Goal: Task Accomplishment & Management: Complete application form

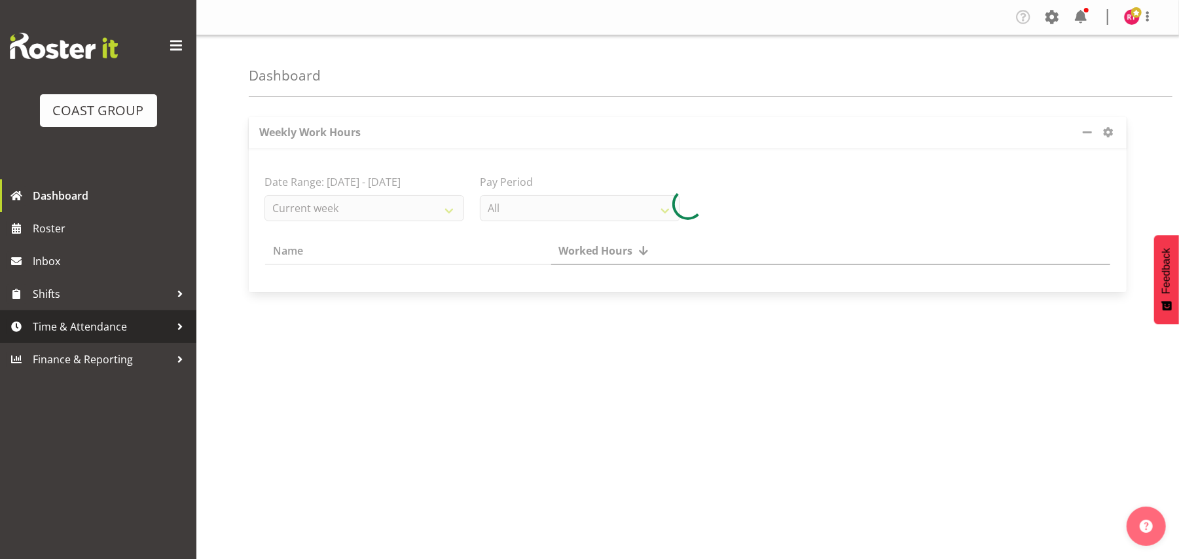
click at [87, 325] on span "Time & Attendance" at bounding box center [101, 327] width 137 height 20
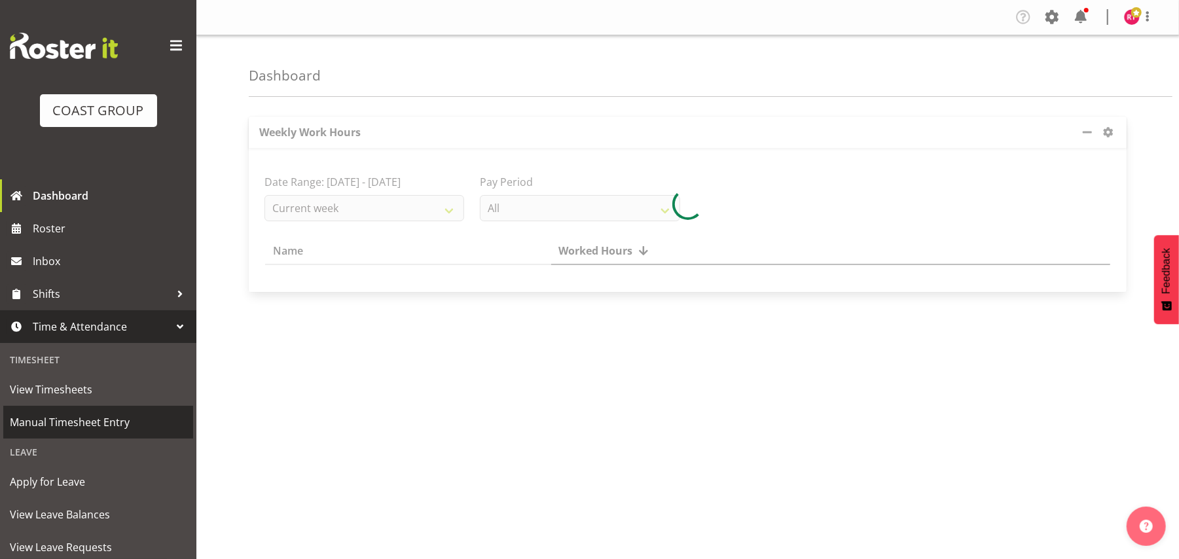
click at [89, 420] on span "Manual Timesheet Entry" at bounding box center [98, 422] width 177 height 20
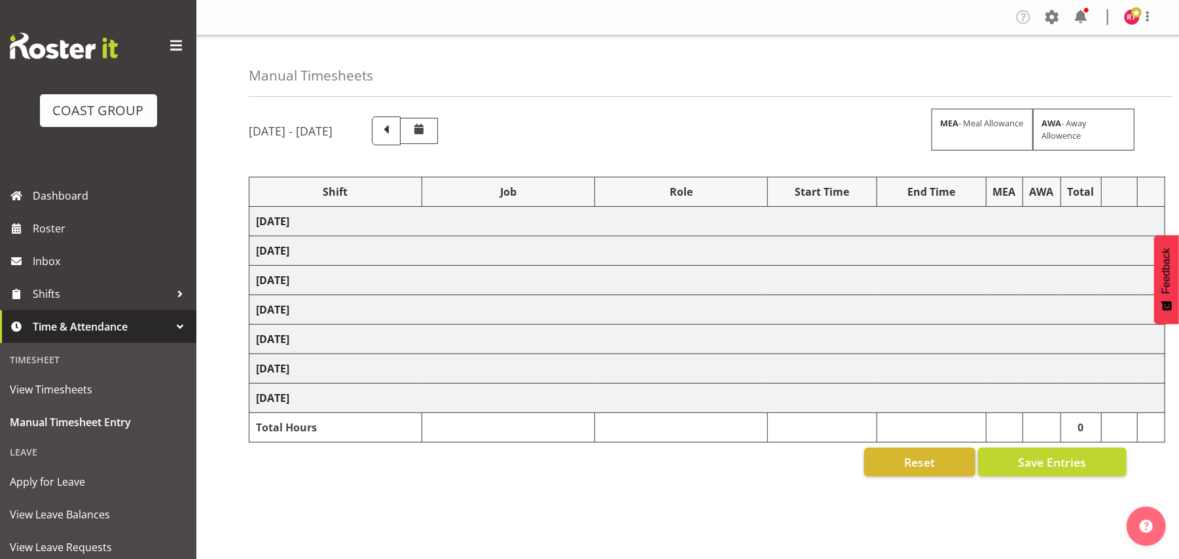
select select "82612"
select select "10304"
select select "82613"
select select "69"
select select "82616"
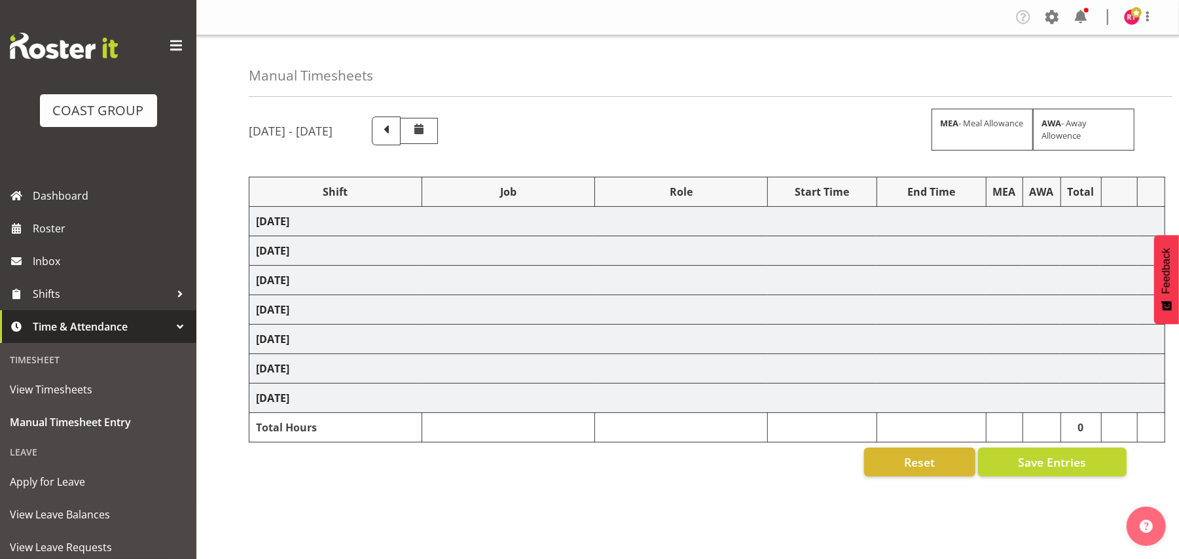
select select "69"
select select "82620"
select select "69"
select select "82622"
select select "9028"
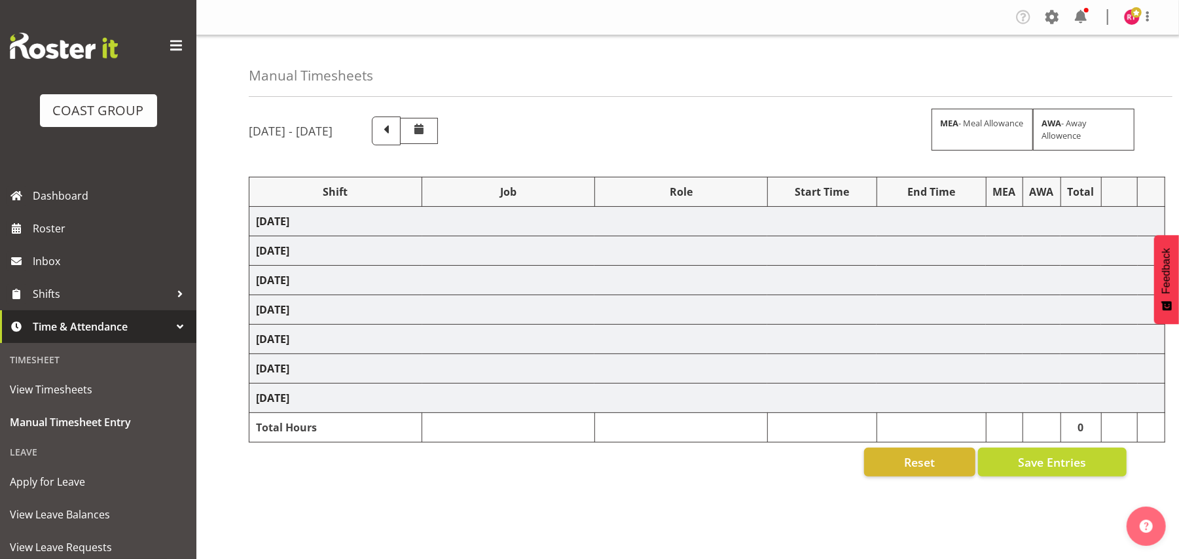
select select "82623"
select select "9028"
select select "82624"
select select "10304"
select select "82626"
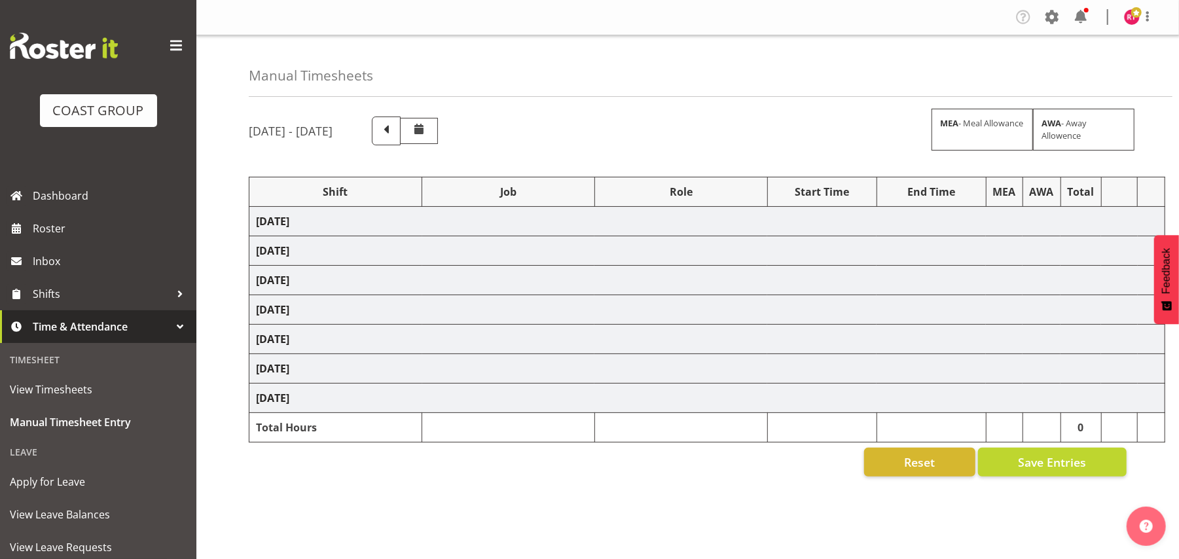
select select "9028"
select select "82627"
select select "9028"
select select "82628"
select select "69"
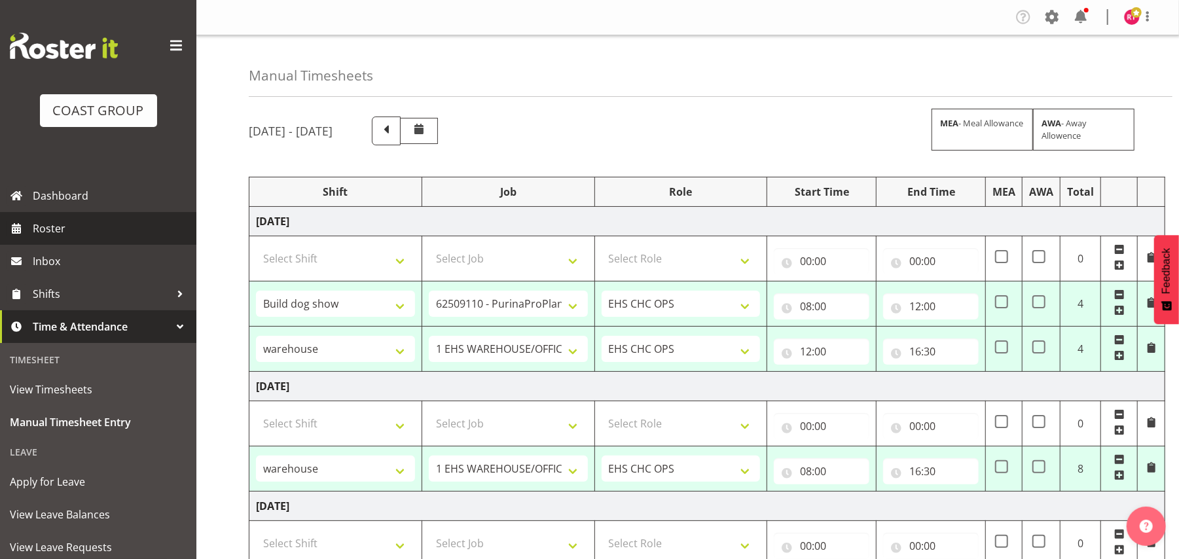
click at [51, 220] on span "Roster" at bounding box center [111, 229] width 157 height 20
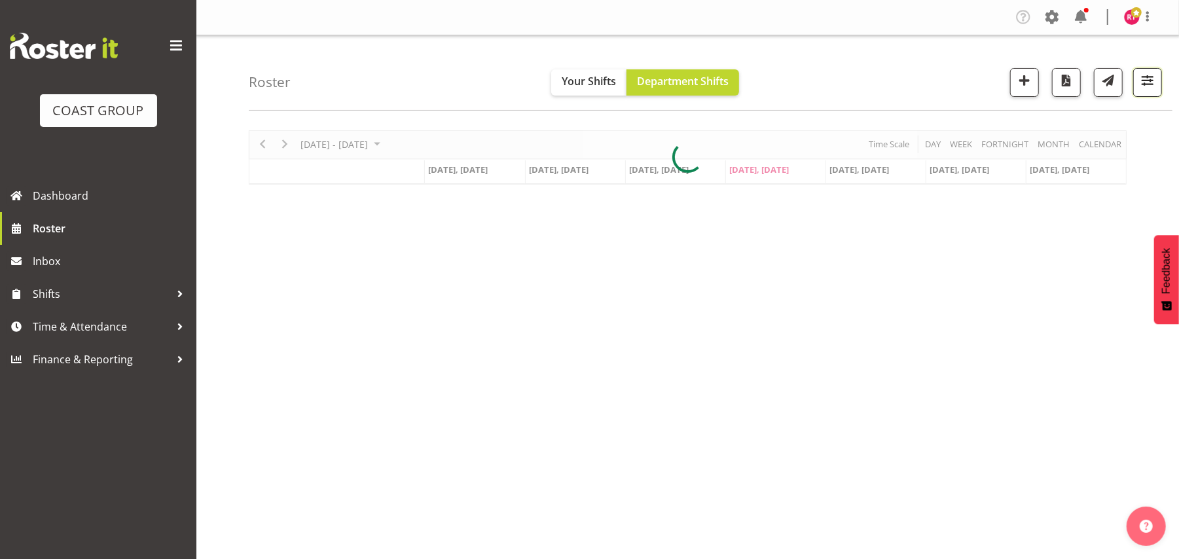
click at [1144, 79] on span "button" at bounding box center [1147, 80] width 17 height 17
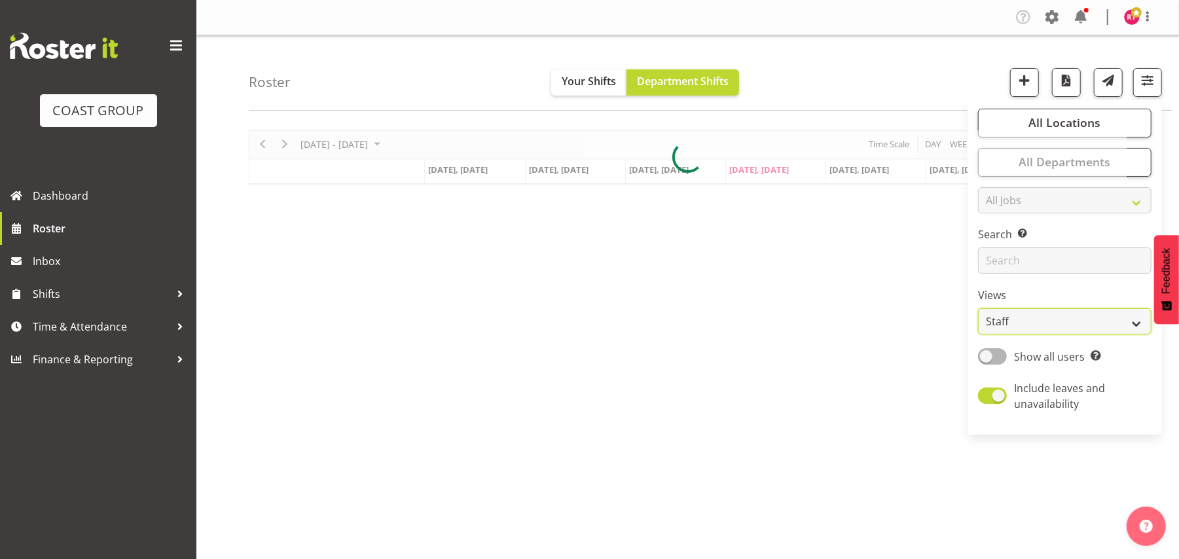
click at [1035, 333] on select "Staff Role Shift - Horizontal Shift - Vertical Staff - Location" at bounding box center [1064, 321] width 173 height 26
select select "shift"
click at [979, 309] on select "Staff Role Shift - Horizontal Shift - Vertical Staff - Location" at bounding box center [1064, 321] width 173 height 26
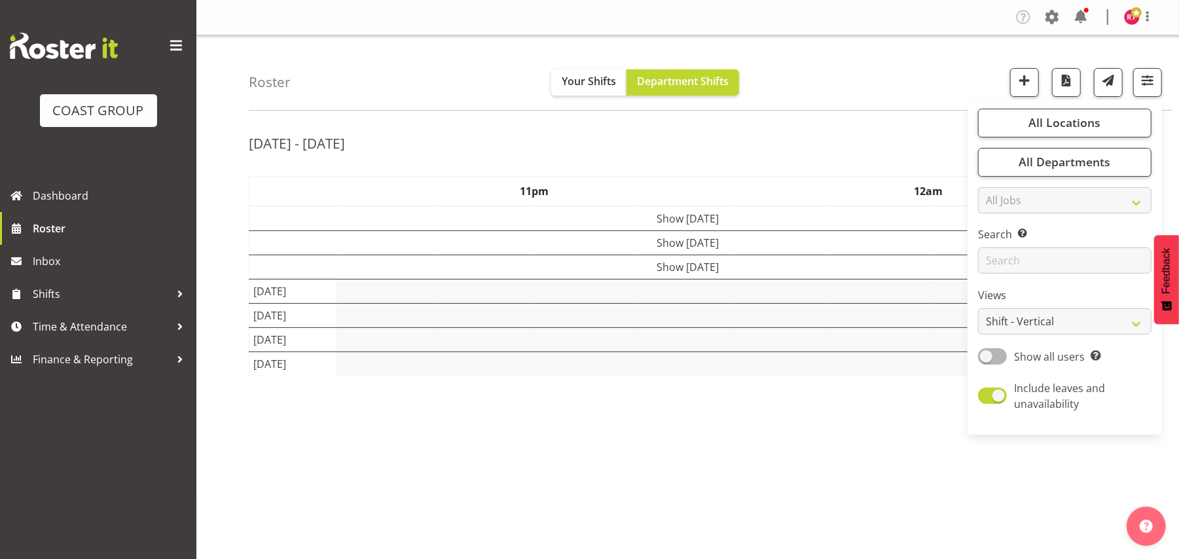
click at [878, 93] on div "Roster Your Shifts Department Shifts All Locations Clear CARLTON EVENTS [PERSON…" at bounding box center [711, 72] width 924 height 75
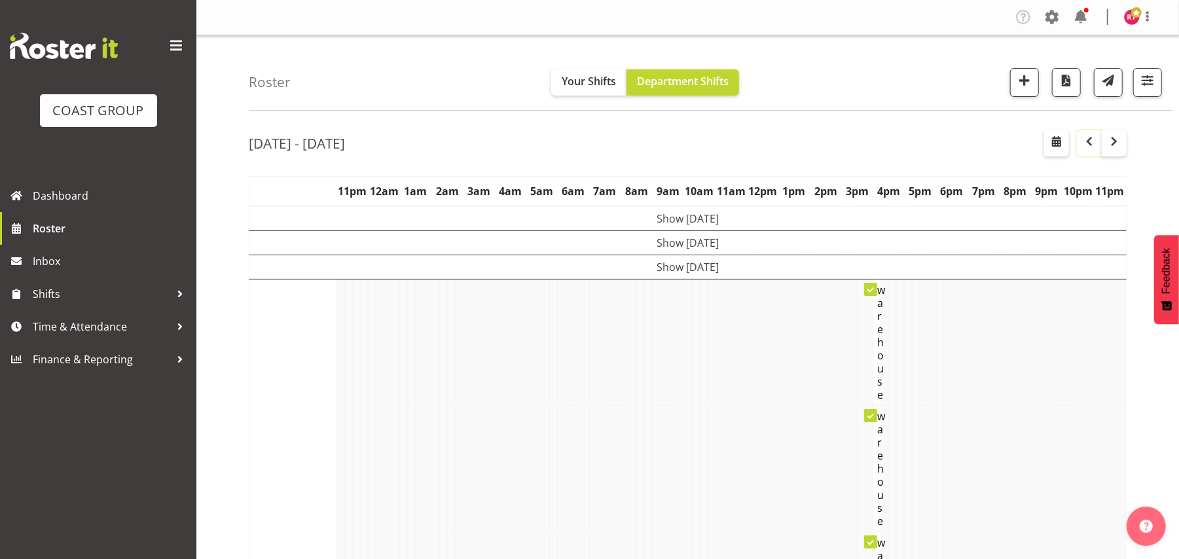
click at [1092, 135] on span "button" at bounding box center [1089, 142] width 16 height 16
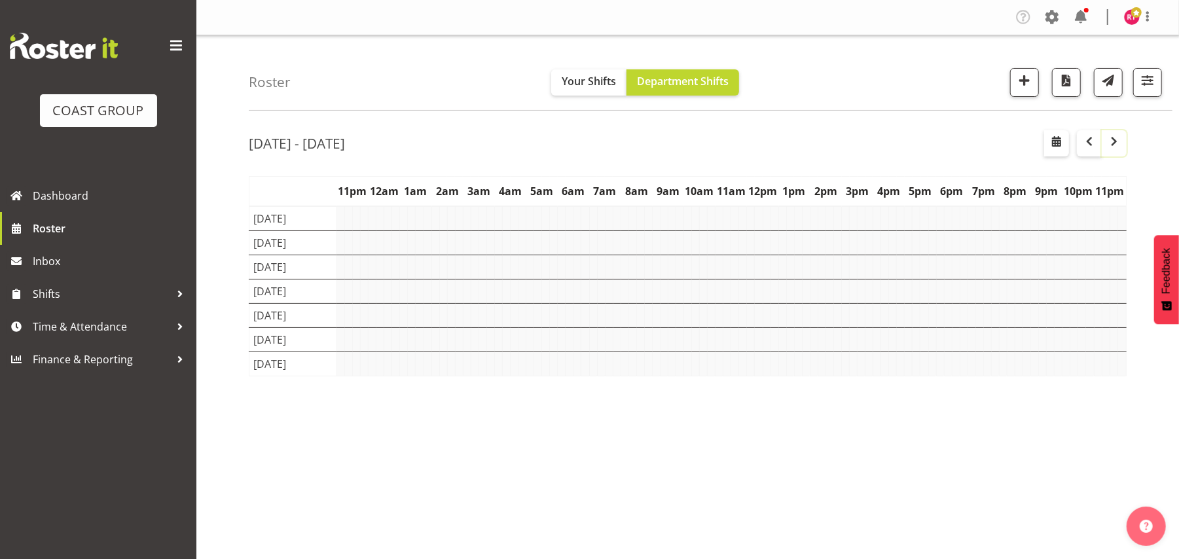
click at [1111, 143] on span "button" at bounding box center [1114, 142] width 16 height 16
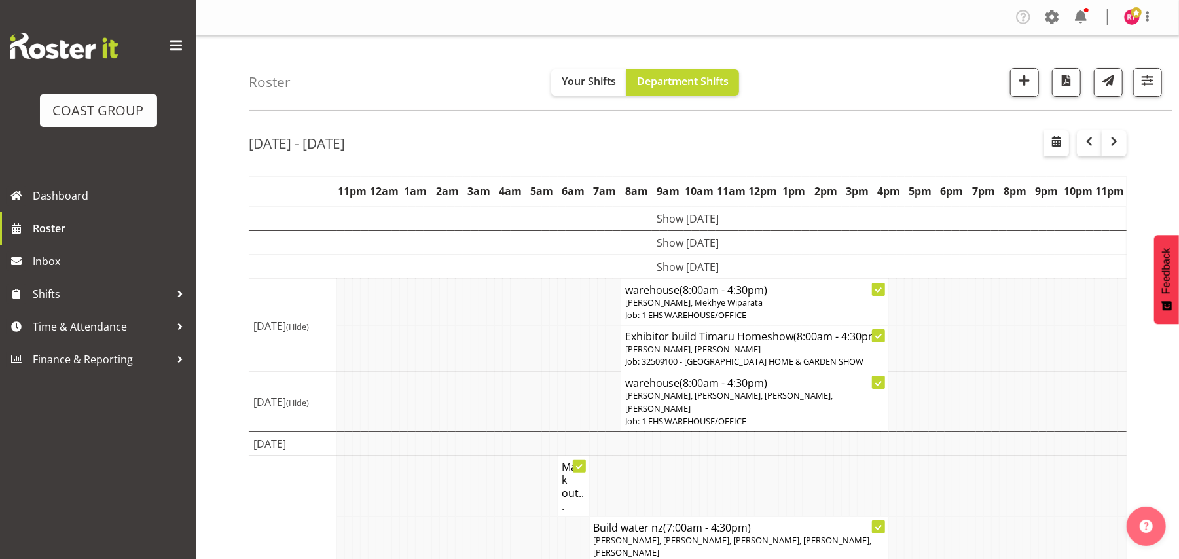
click at [608, 270] on td "Show [DATE]" at bounding box center [687, 267] width 877 height 24
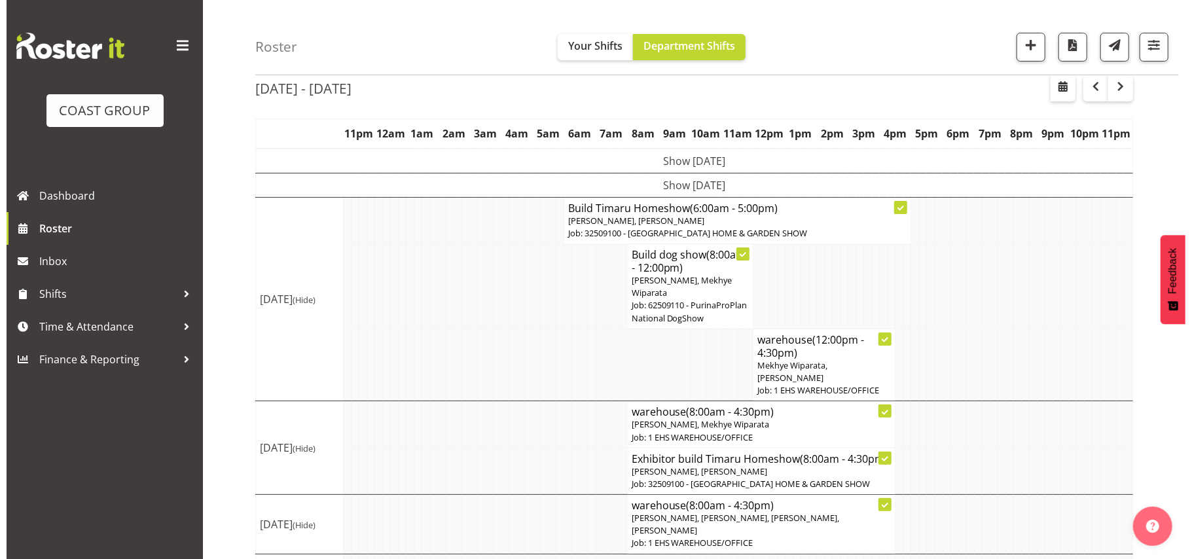
scroll to position [87, 0]
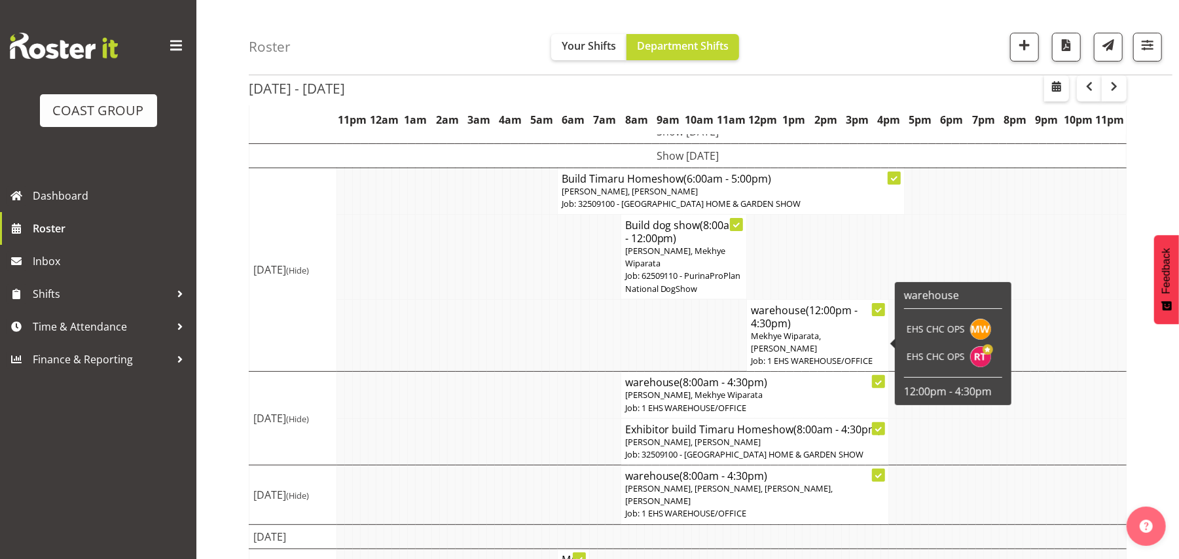
click at [812, 343] on span "Mekhye Wiparata, [PERSON_NAME]" at bounding box center [786, 342] width 70 height 24
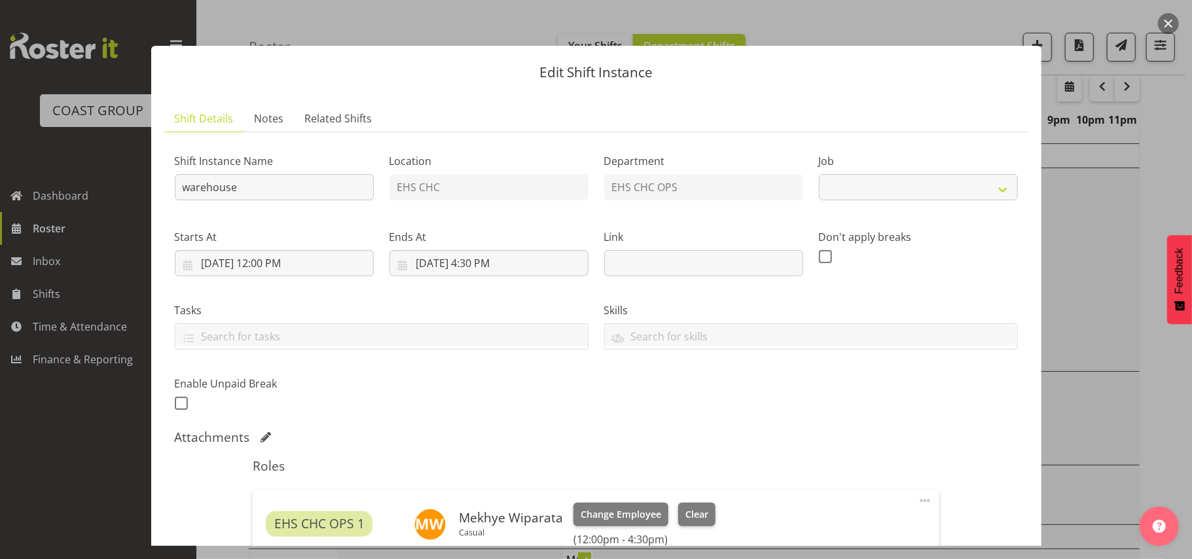
select select "69"
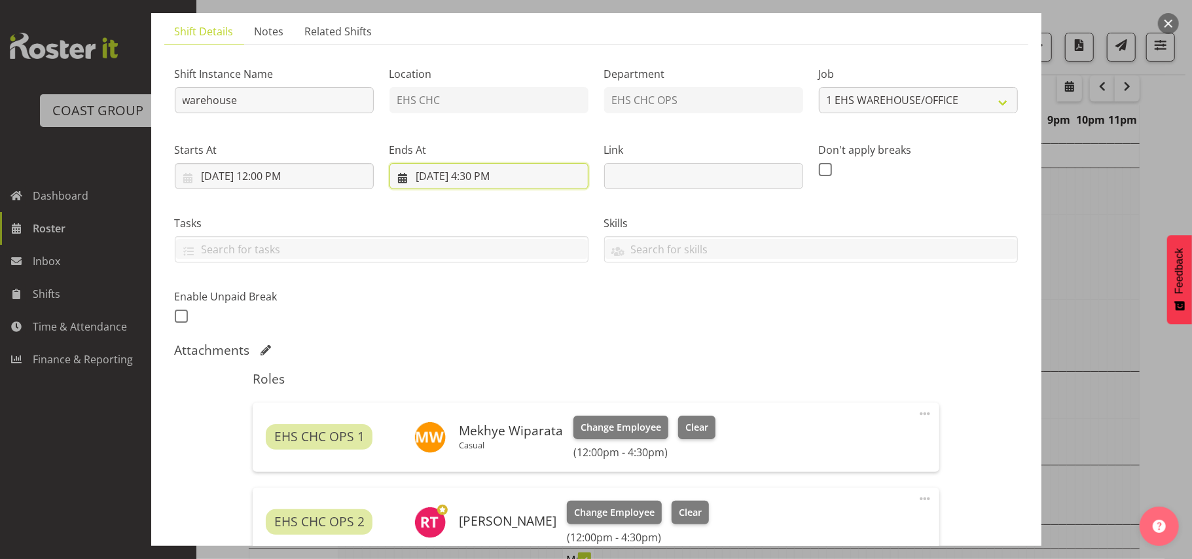
click at [484, 175] on input "[DATE] 4:30 PM" at bounding box center [488, 176] width 199 height 26
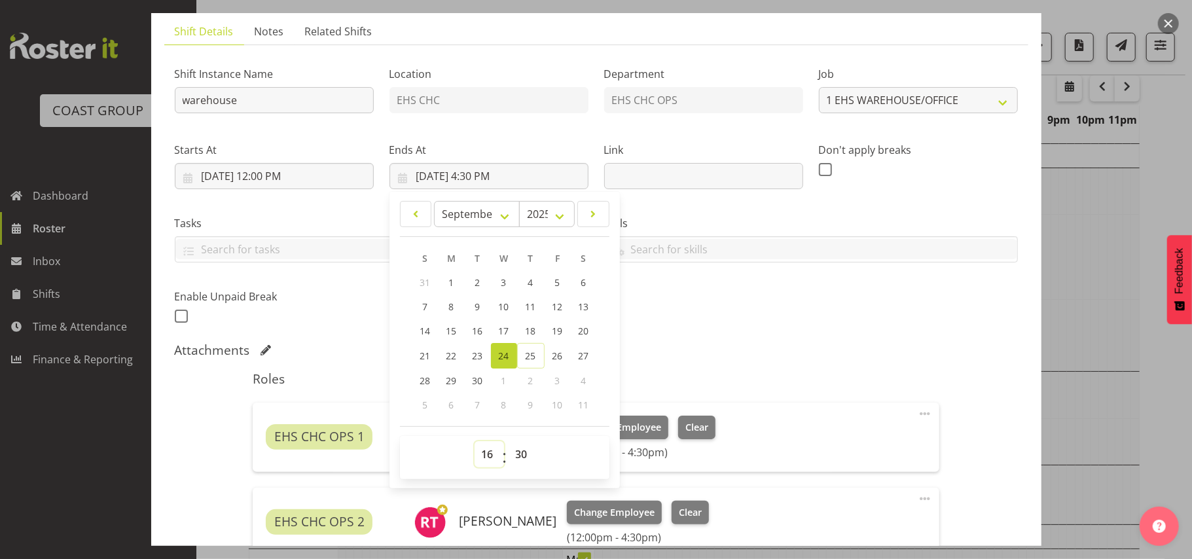
click at [488, 454] on select "00 01 02 03 04 05 06 07 08 09 10 11 12 13 14 15 16 17 18 19 20 21 22 23" at bounding box center [489, 454] width 29 height 26
select select "15"
click at [475, 442] on select "00 01 02 03 04 05 06 07 08 09 10 11 12 13 14 15 16 17 18 19 20 21 22 23" at bounding box center [489, 454] width 29 height 26
type input "[DATE] 3:30 PM"
click at [727, 323] on div "Shift Instance Name warehouse Location EHS CHC Department EHS CHC OPS Job Creat…" at bounding box center [596, 191] width 859 height 287
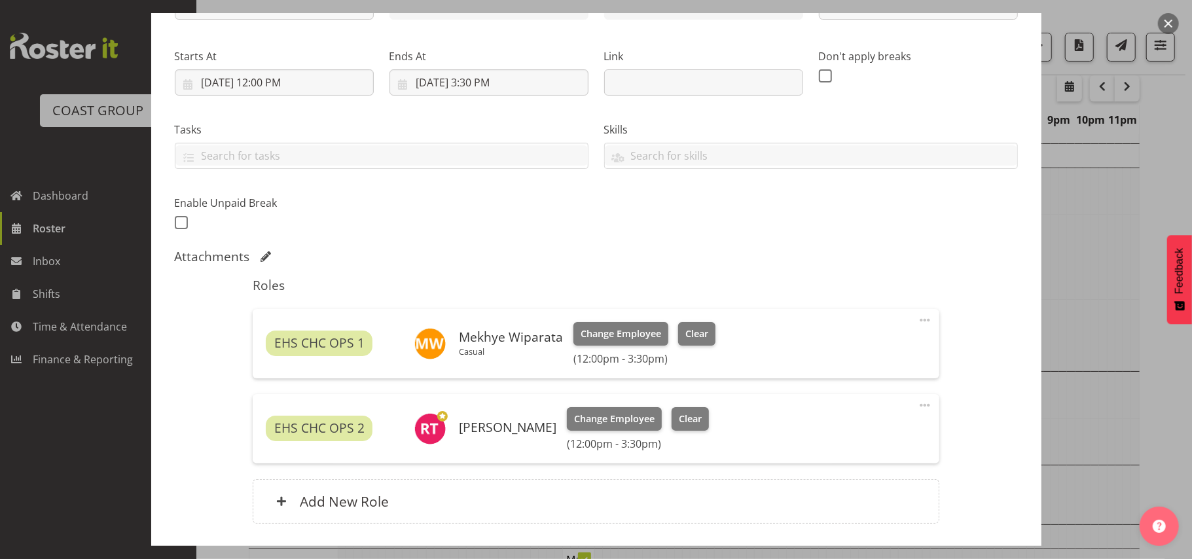
scroll to position [276, 0]
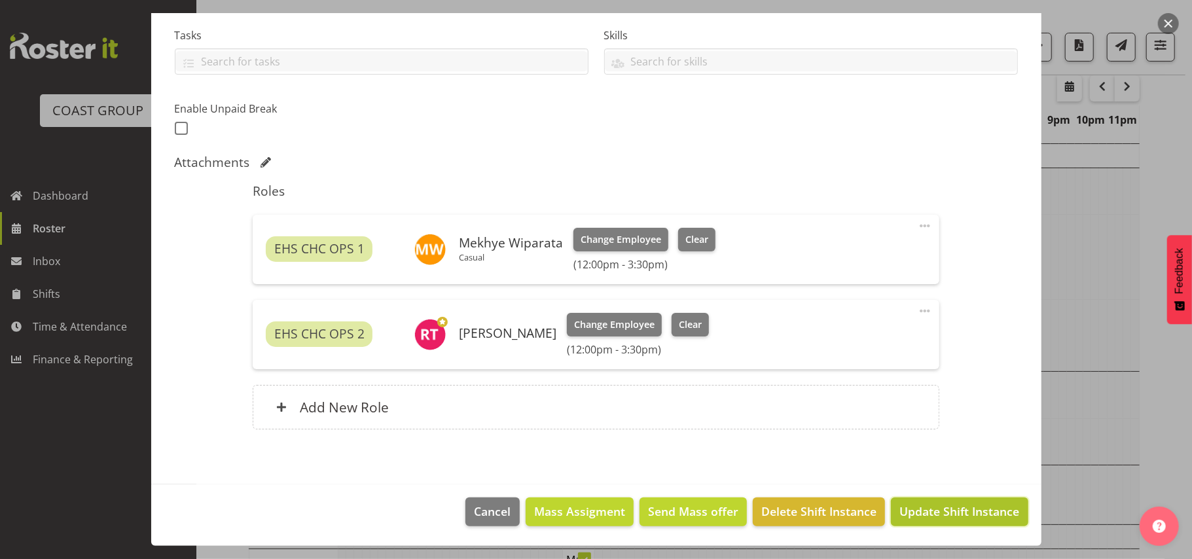
click at [977, 520] on span "Update Shift Instance" at bounding box center [959, 511] width 120 height 17
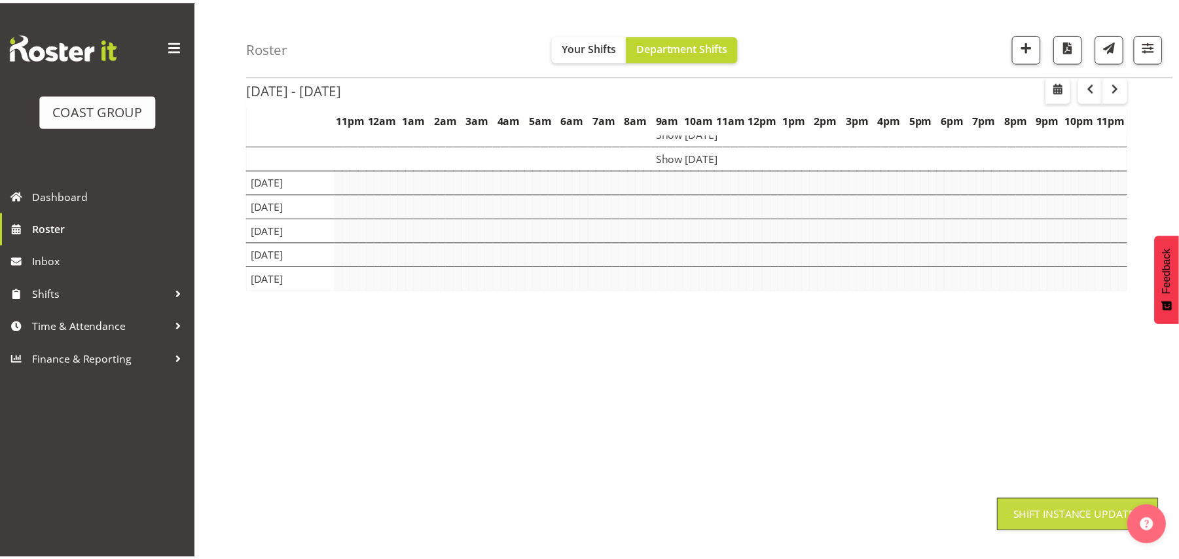
scroll to position [85, 0]
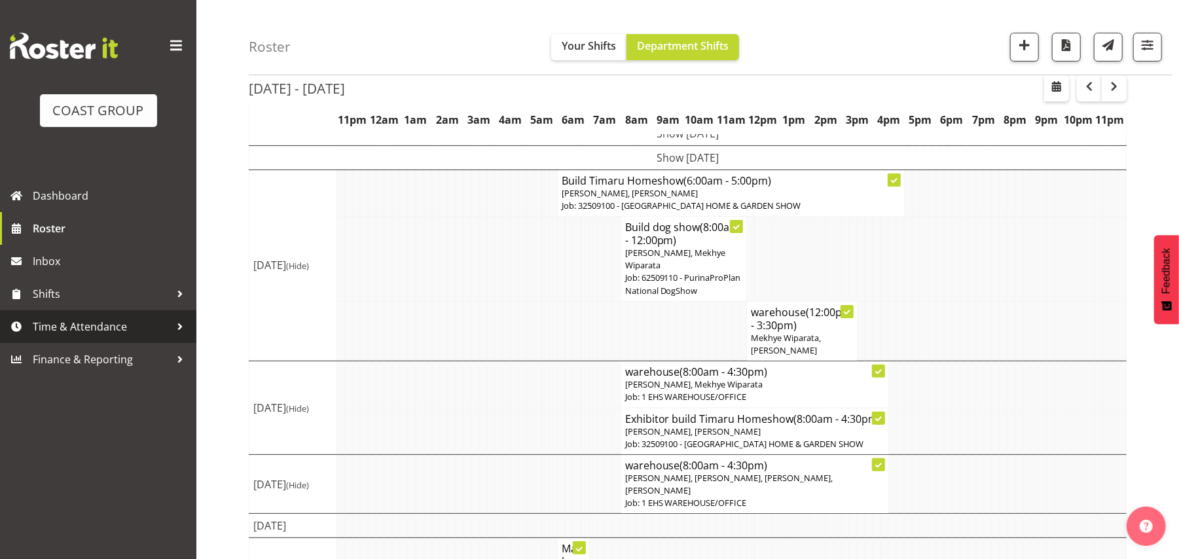
click at [98, 330] on span "Time & Attendance" at bounding box center [101, 327] width 137 height 20
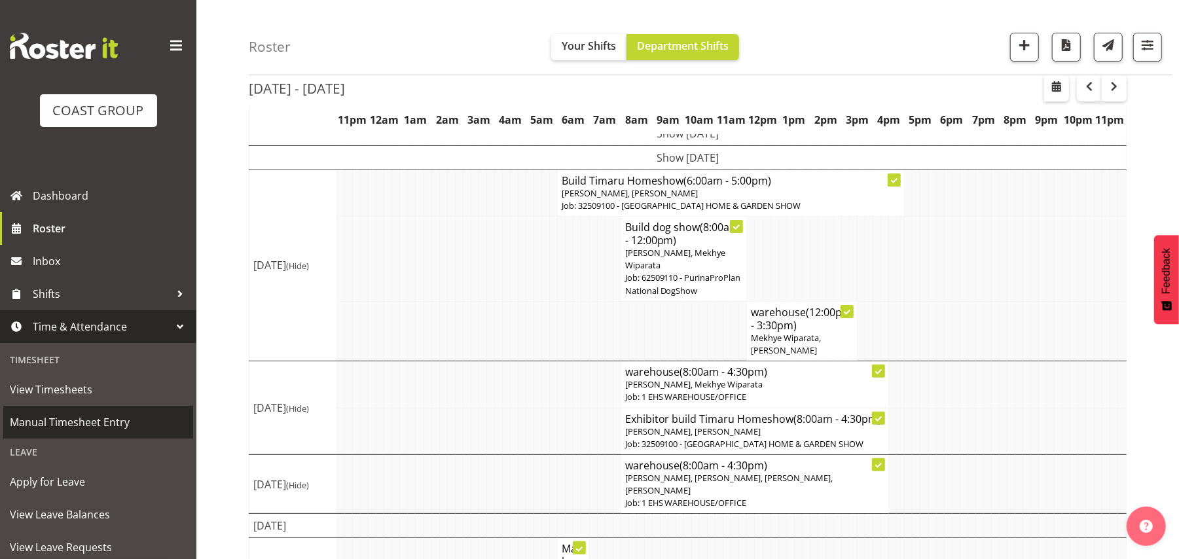
click at [74, 422] on span "Manual Timesheet Entry" at bounding box center [98, 422] width 177 height 20
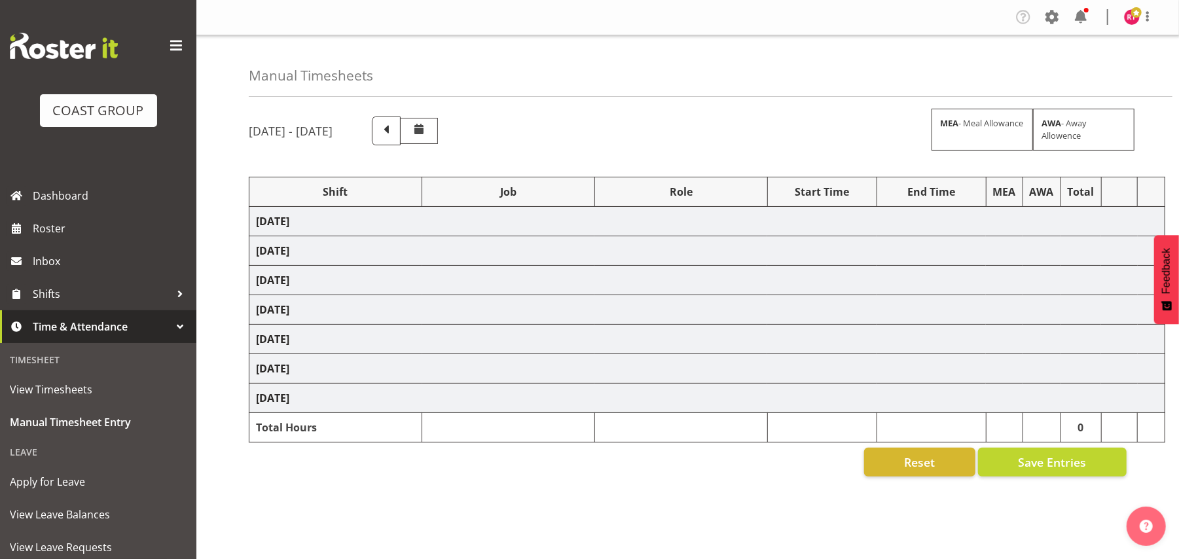
select select "82612"
select select "10304"
select select "82613"
select select "69"
select select "82616"
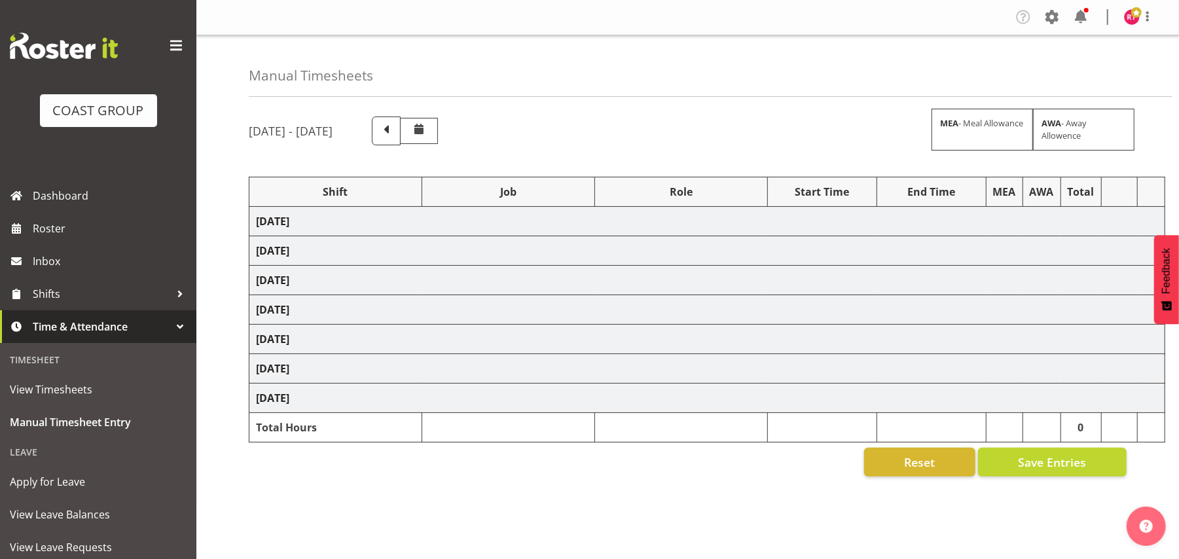
select select "69"
select select "82620"
select select "69"
select select "82622"
select select "9028"
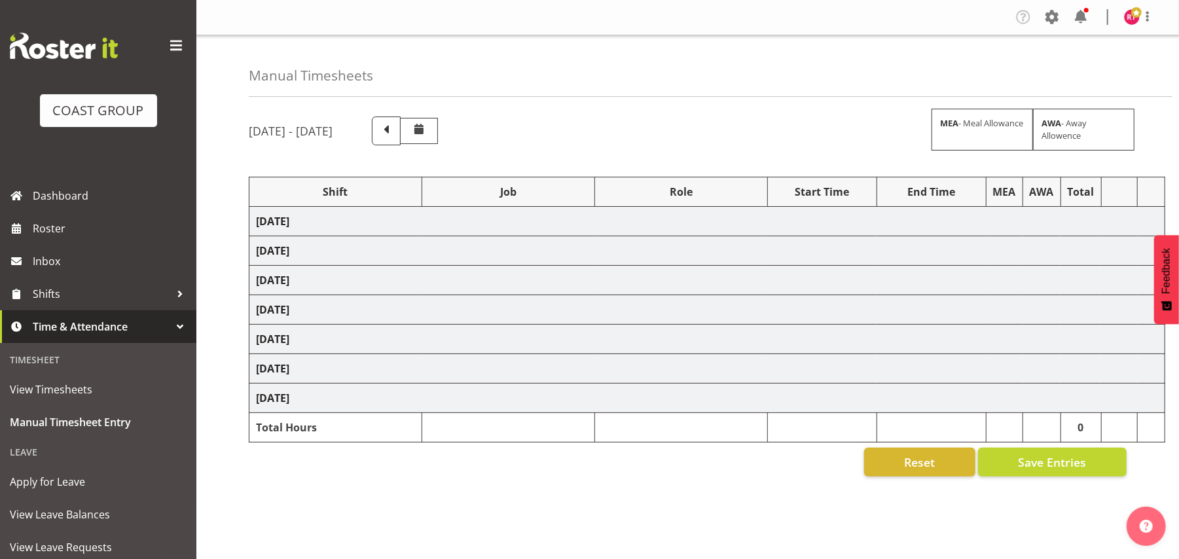
select select "82623"
select select "9028"
select select "82624"
select select "10304"
select select "82626"
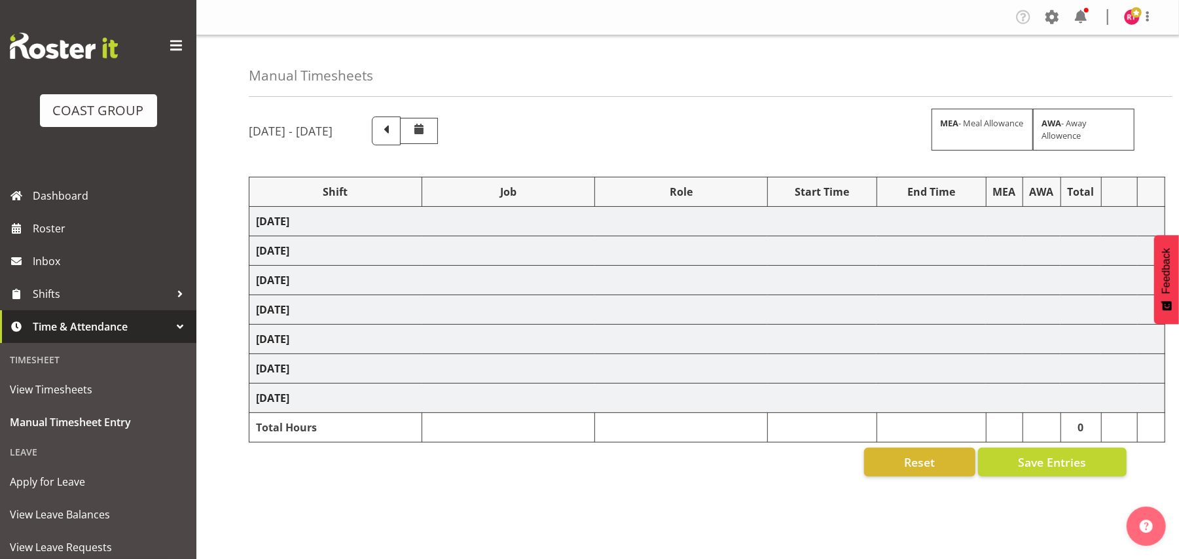
select select "9028"
select select "82627"
select select "9028"
select select "82628"
select select "69"
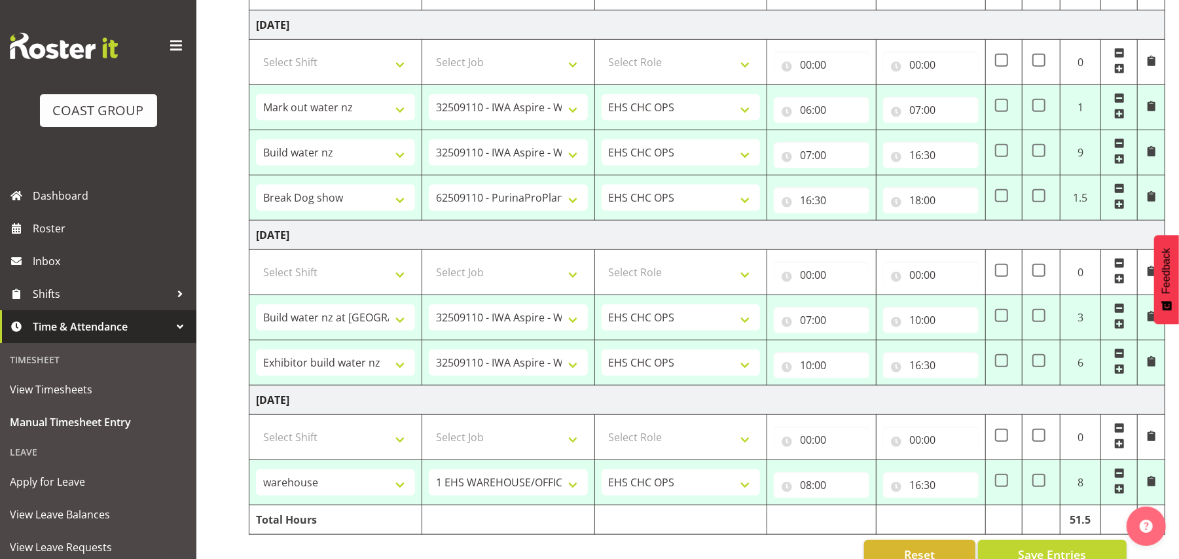
scroll to position [715, 0]
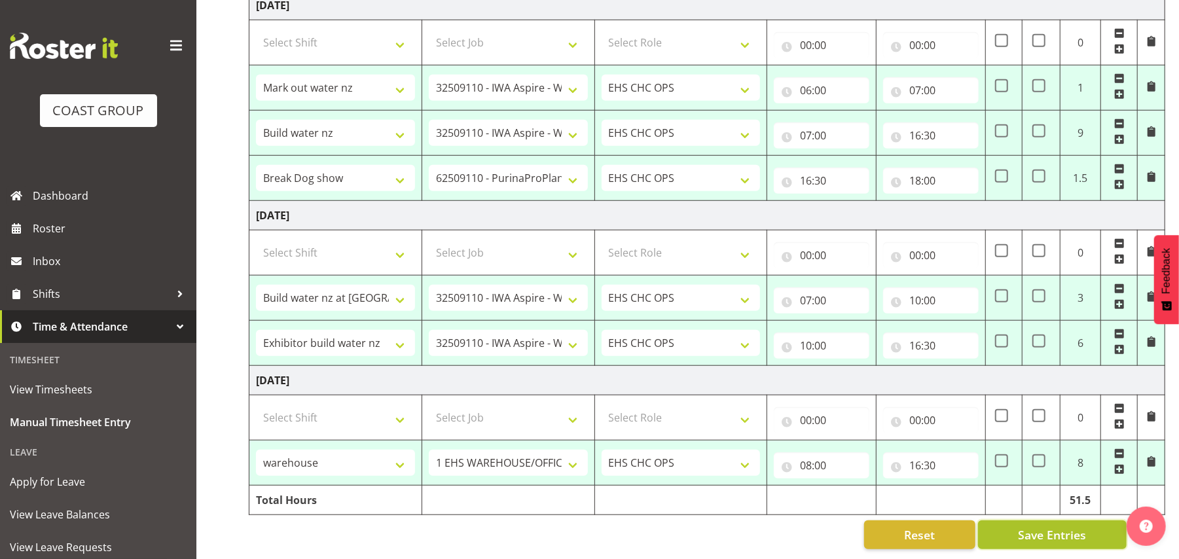
click at [1041, 526] on span "Save Entries" at bounding box center [1052, 534] width 68 height 17
select select "82612"
select select "10304"
type input "08:00"
type input "12:00"
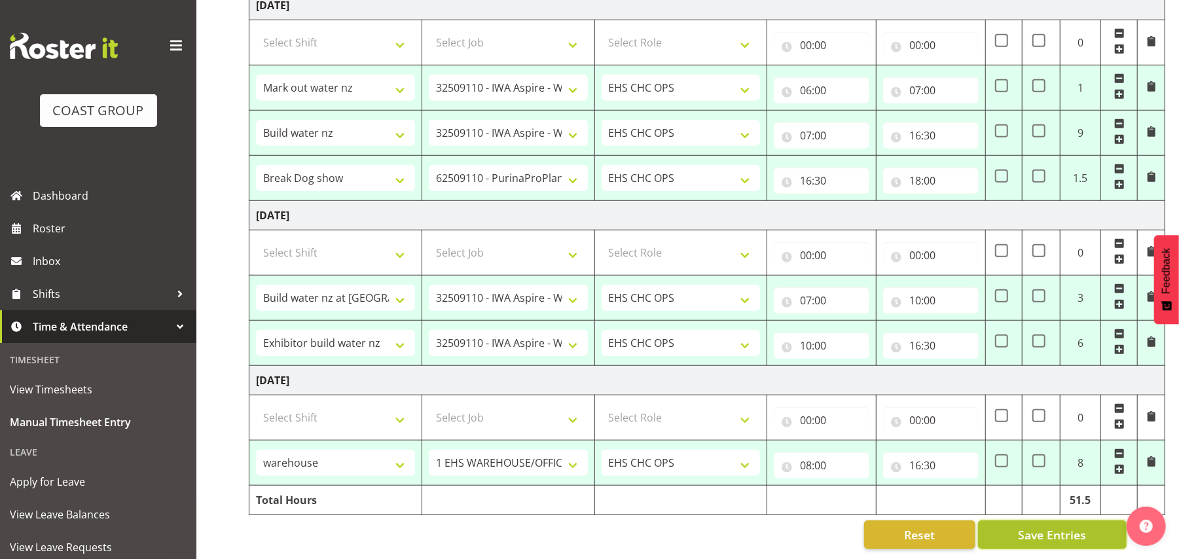
select select "82613"
select select "69"
type input "12:00"
type input "15:30"
select select "82616"
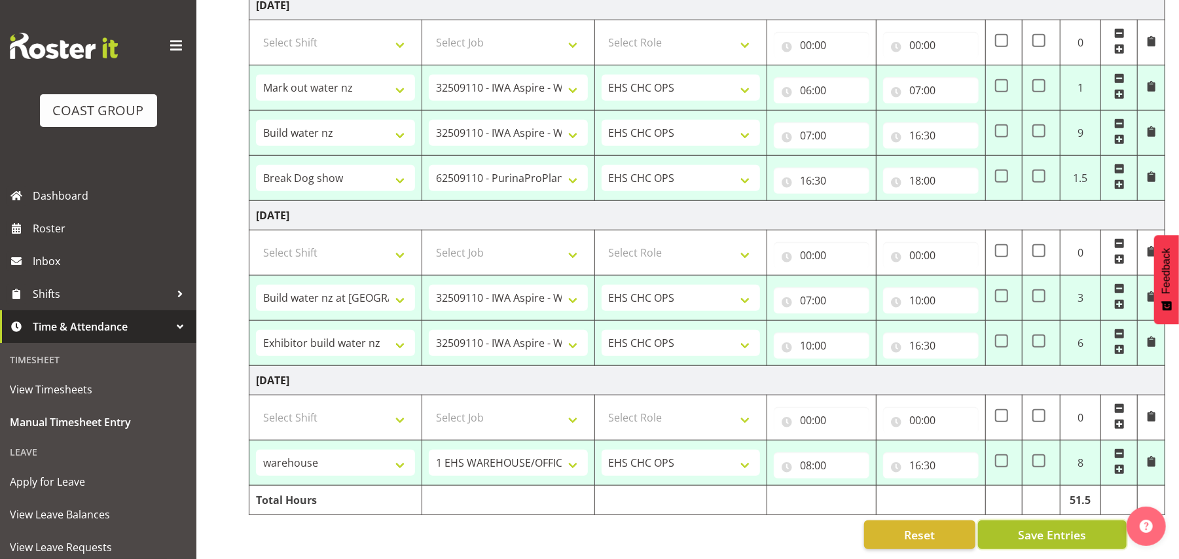
select select "69"
type input "08:00"
type input "16:30"
select select "82620"
select select "69"
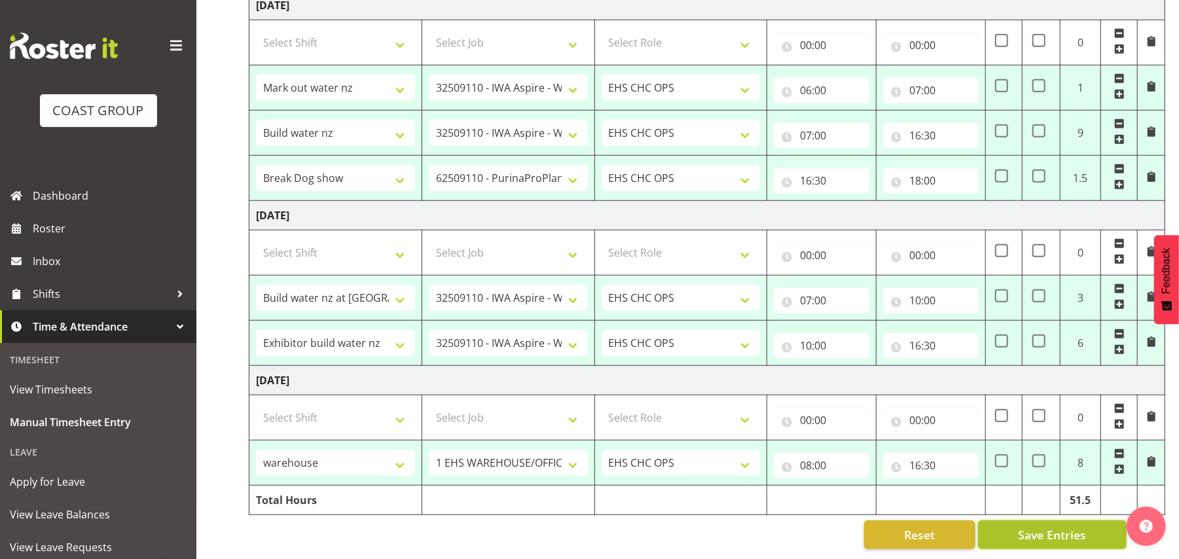
type input "08:00"
type input "16:30"
select select "82622"
select select "9028"
type input "06:00"
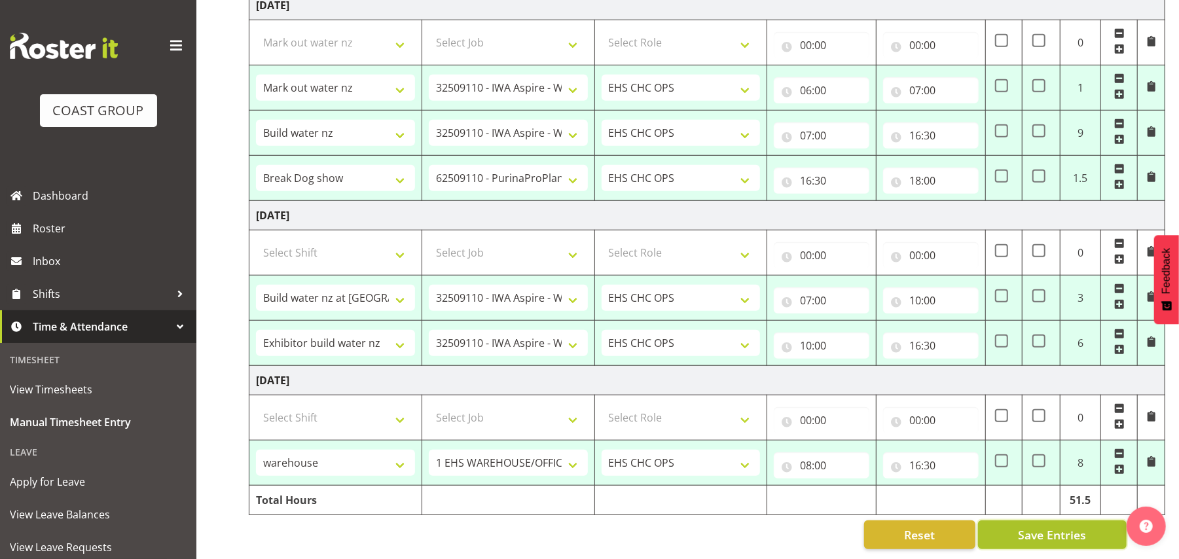
type input "07:00"
select select "82623"
type input "07:00"
type input "16:30"
select select "82624"
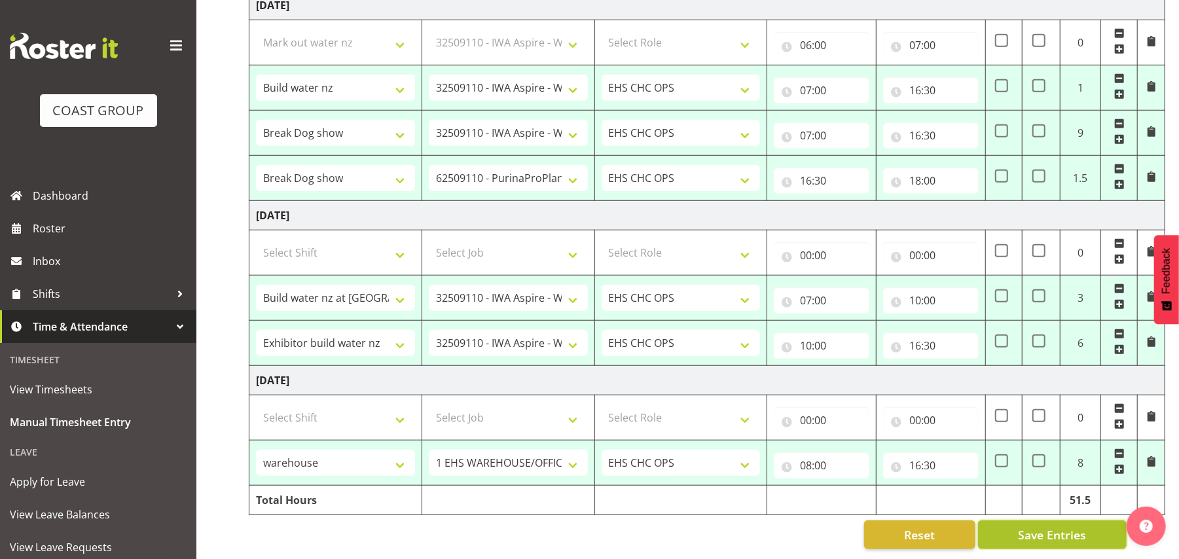
select select "10304"
type input "16:30"
type input "18:00"
select select "82626"
select select "9028"
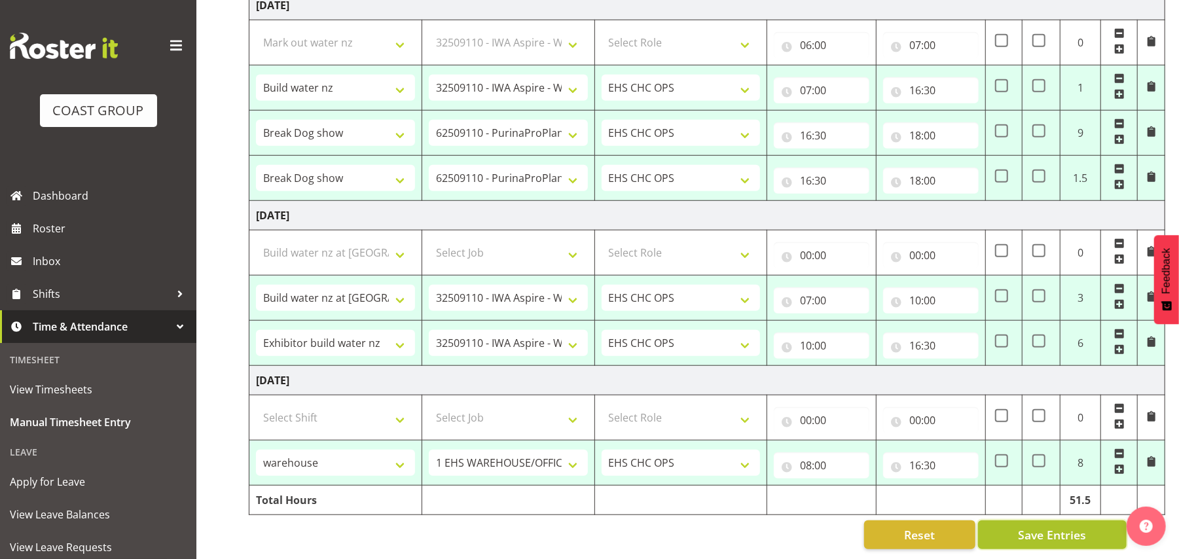
type input "07:00"
type input "10:00"
select select "82627"
type input "10:00"
type input "16:30"
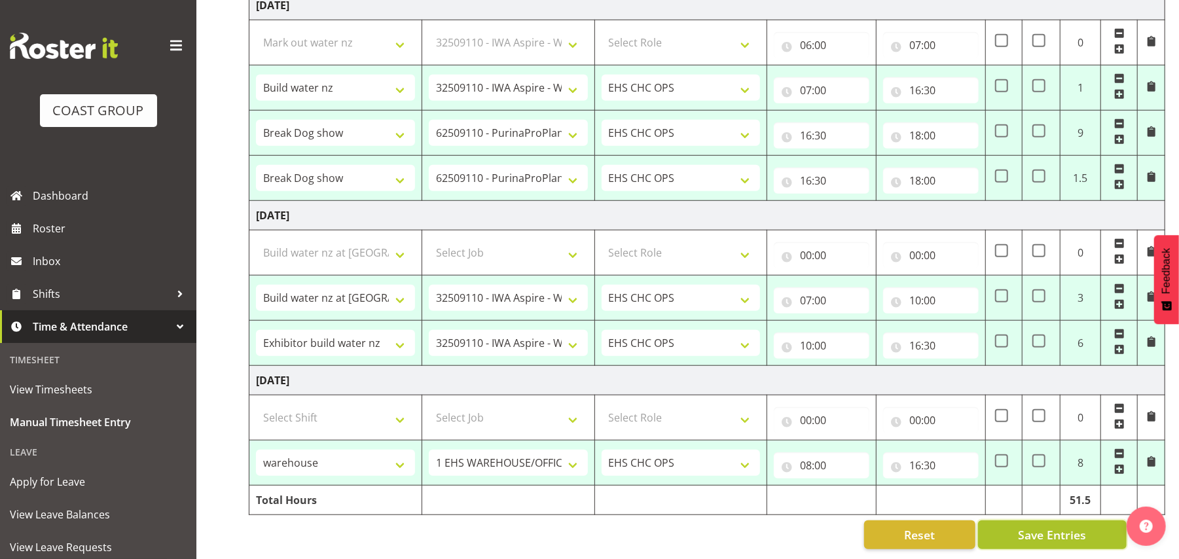
select select "82628"
select select "69"
type input "08:00"
type input "16:30"
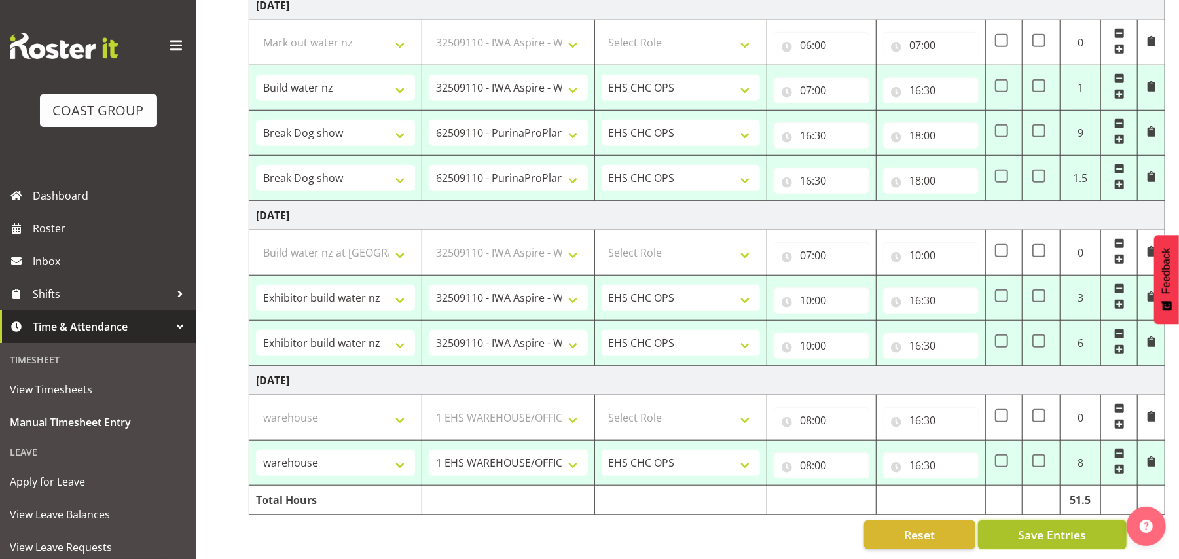
select select "82616"
select select "69"
select select "82620"
select select "69"
select select "82622"
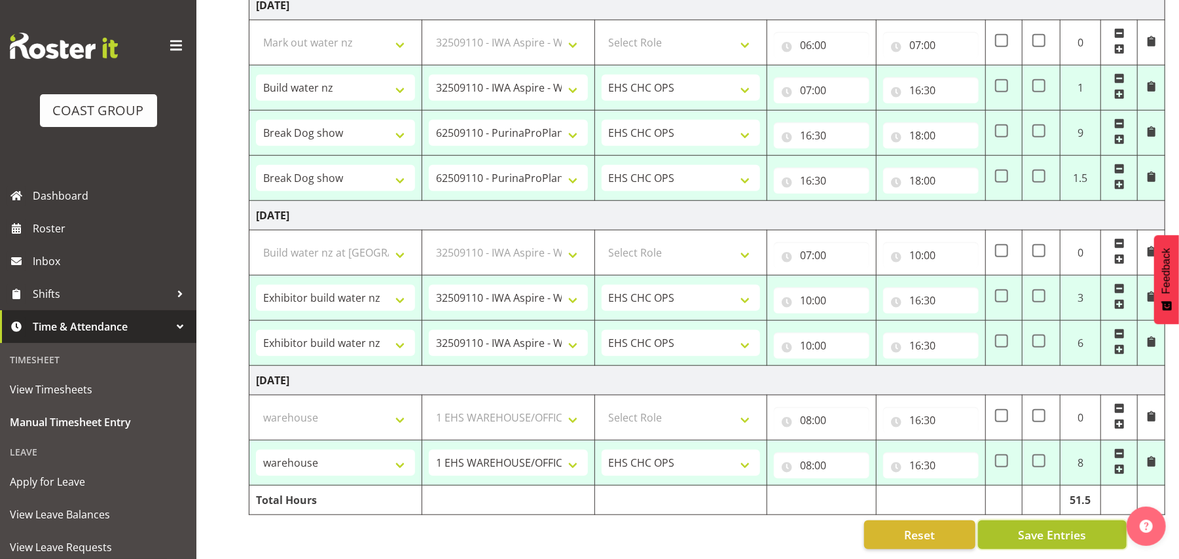
select select "9028"
select select "82623"
select select "9028"
select select "82624"
select select "10304"
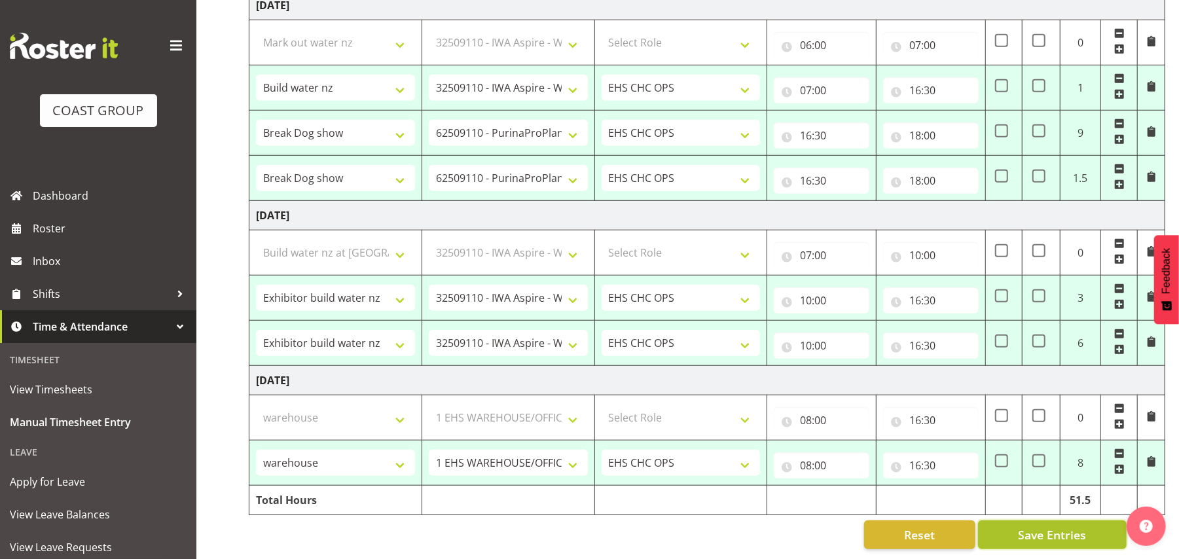
select select "82626"
select select "9028"
select select "82627"
select select "9028"
select select "82628"
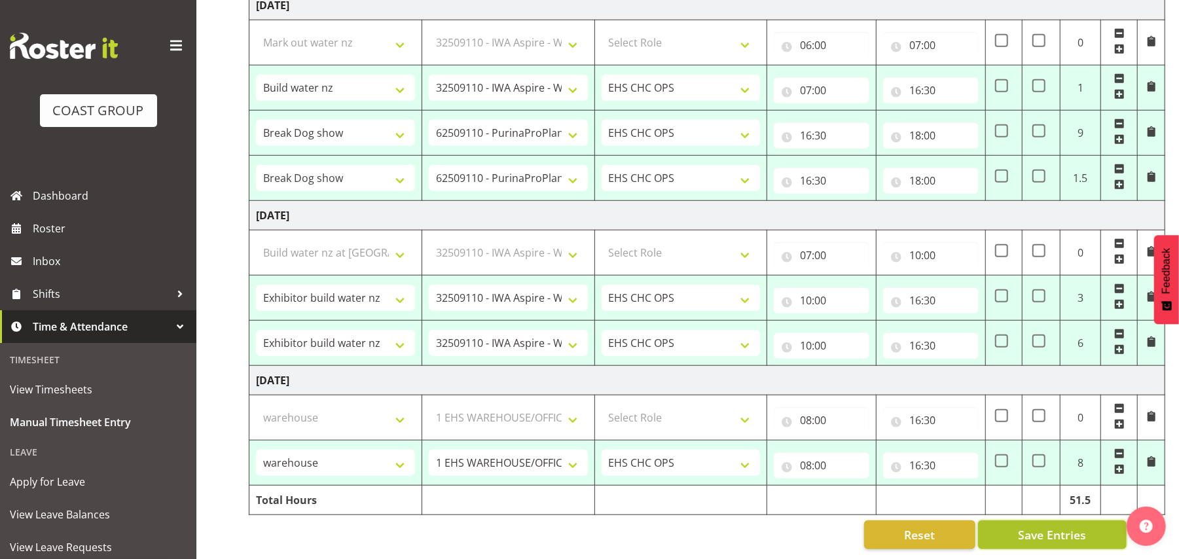
select select "69"
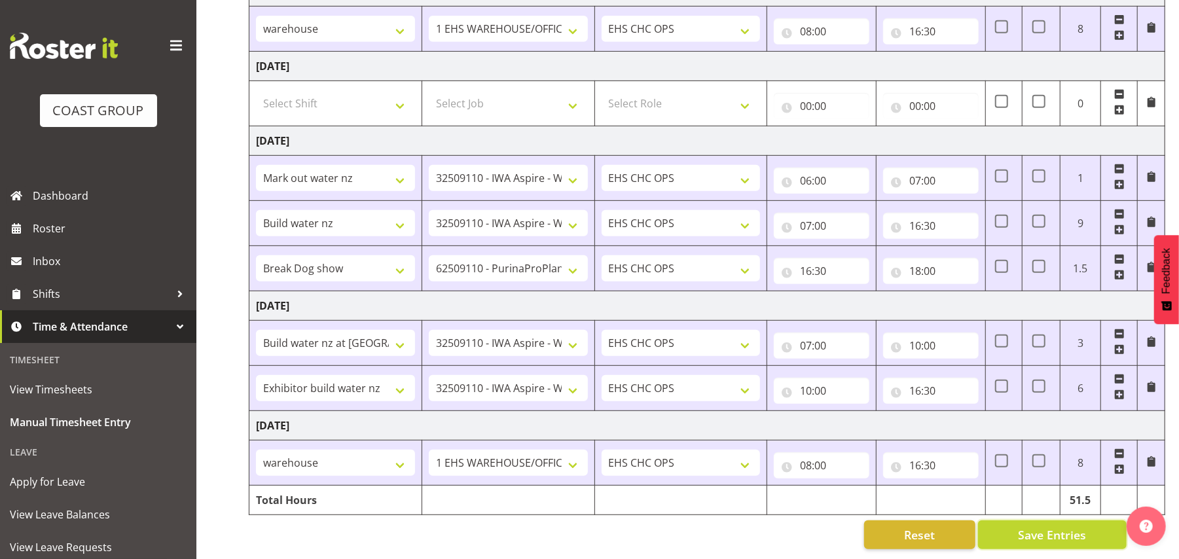
scroll to position [0, 0]
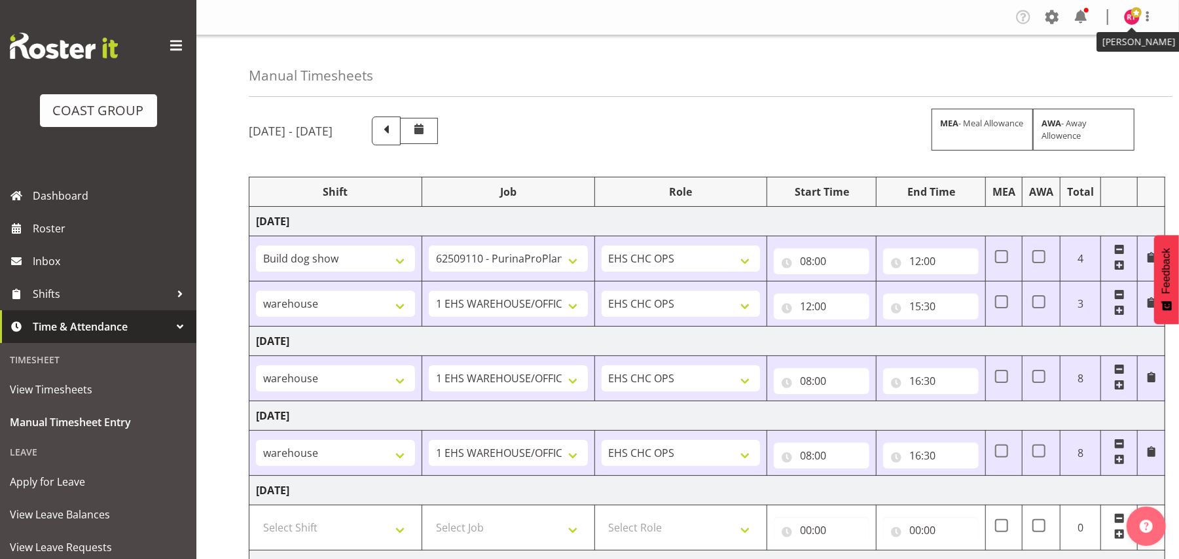
click at [1135, 9] on span at bounding box center [1136, 12] width 10 height 10
click at [1088, 69] on link "Log Out" at bounding box center [1093, 69] width 126 height 24
